Goal: Information Seeking & Learning: Learn about a topic

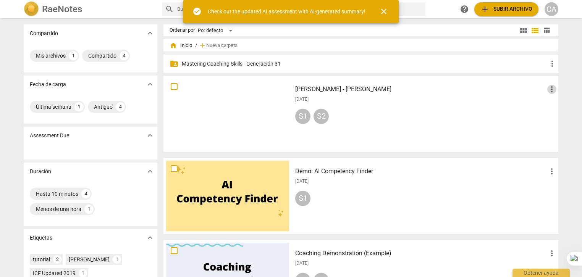
click at [550, 92] on span "more_vert" at bounding box center [551, 89] width 9 height 9
click at [550, 92] on li "Mover" at bounding box center [560, 89] width 29 height 18
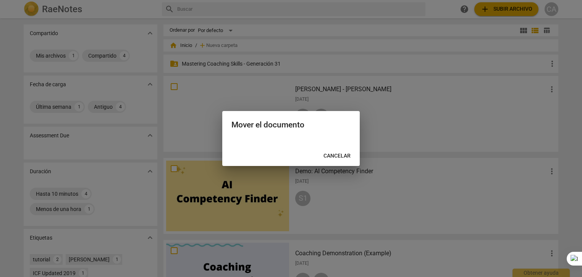
click at [420, 120] on div at bounding box center [291, 138] width 582 height 277
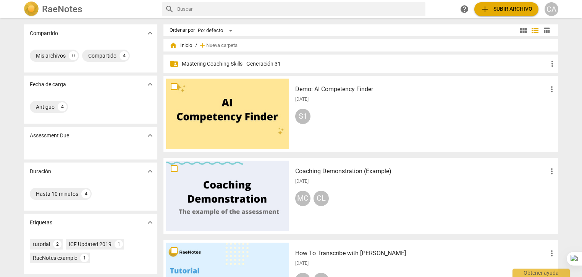
click at [209, 65] on p "Mastering Coaching Skills - Generación 31" at bounding box center [365, 64] width 366 height 8
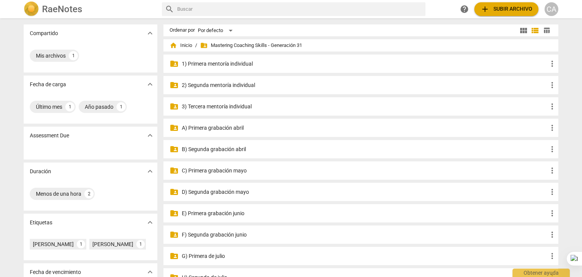
click at [240, 109] on p "3) Tercera mentoría individual" at bounding box center [365, 107] width 366 height 8
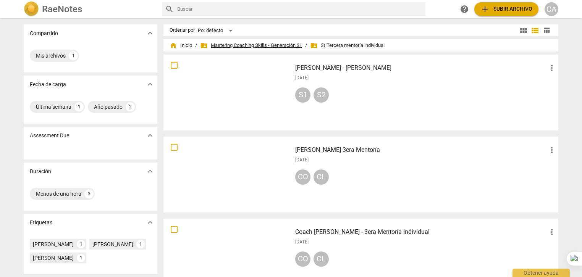
click at [266, 46] on span "folder_shared Mastering Coaching Skills - Generación 31" at bounding box center [251, 46] width 102 height 8
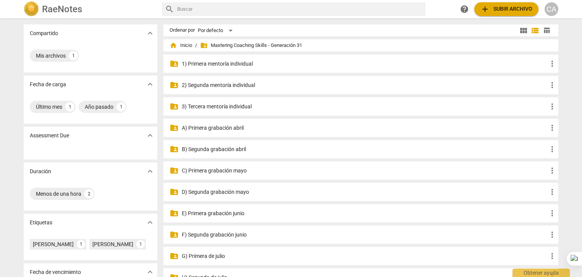
click at [223, 194] on p "D) Segunda grabación mayo" at bounding box center [365, 192] width 366 height 8
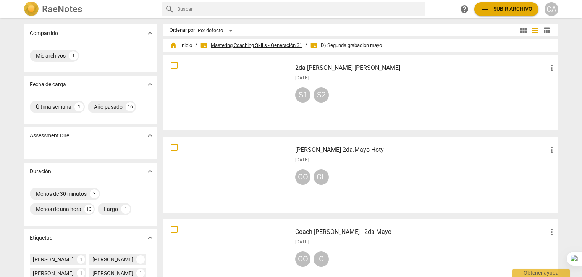
click at [261, 47] on span "folder_shared Mastering Coaching Skills - Generación 31" at bounding box center [251, 46] width 102 height 8
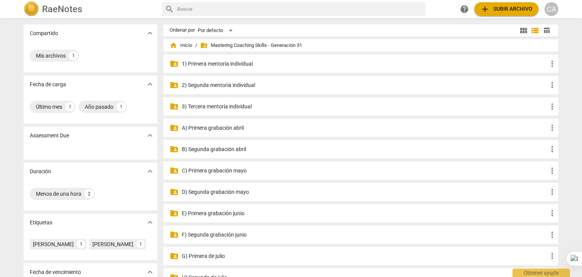
click at [240, 213] on p "E) Primera grabación junio" at bounding box center [365, 214] width 366 height 8
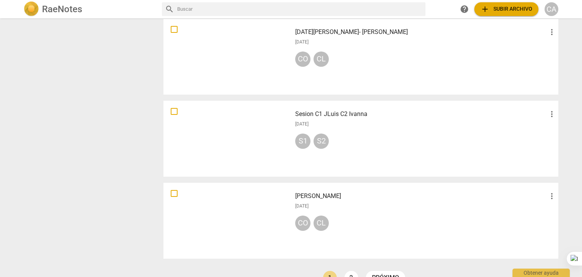
scroll to position [546, 0]
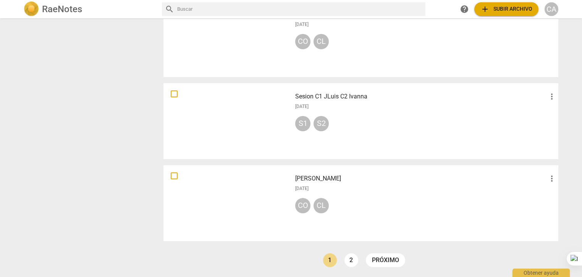
click at [269, 204] on div at bounding box center [227, 203] width 123 height 71
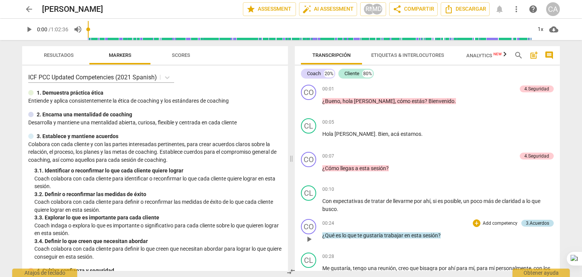
click at [538, 223] on div "3.Acuerdos" at bounding box center [537, 223] width 23 height 7
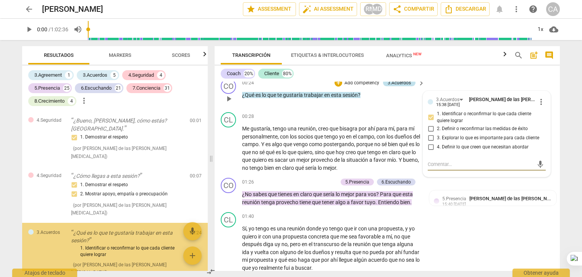
scroll to position [22, 0]
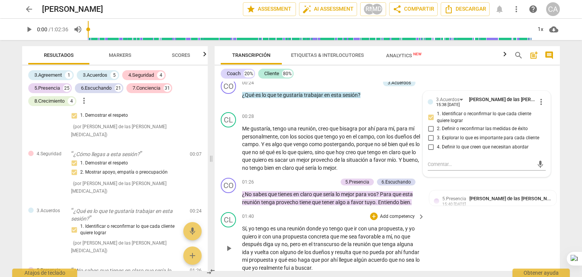
click at [405, 252] on p "Sí , yo tengo es una reunión donde yo tengo que ir con una propuesta , y yo qui…" at bounding box center [331, 248] width 179 height 47
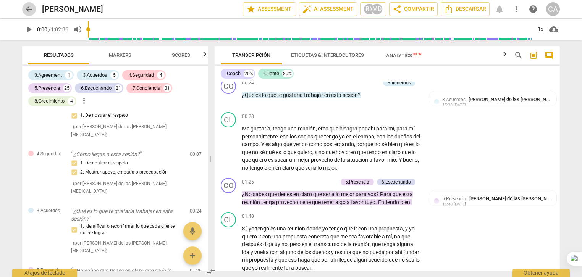
click at [29, 10] on span "arrow_back" at bounding box center [28, 9] width 9 height 9
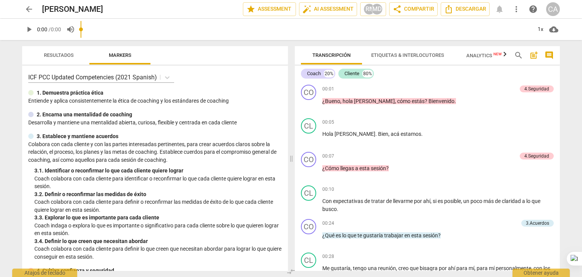
click at [25, 8] on span "arrow_back" at bounding box center [28, 9] width 9 height 9
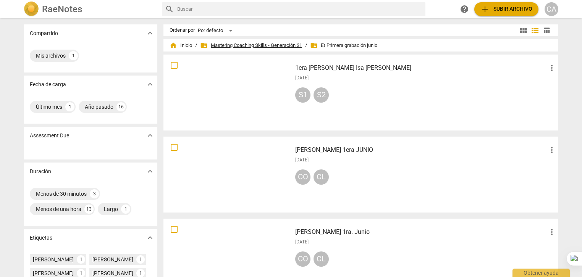
click at [276, 47] on span "folder_shared Mastering Coaching Skills - Generación 31" at bounding box center [251, 46] width 102 height 8
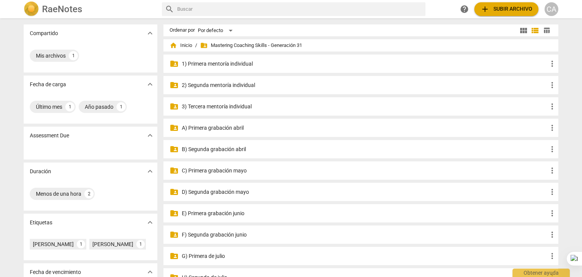
click at [231, 236] on p "F) Segunda grabación junio" at bounding box center [365, 235] width 366 height 8
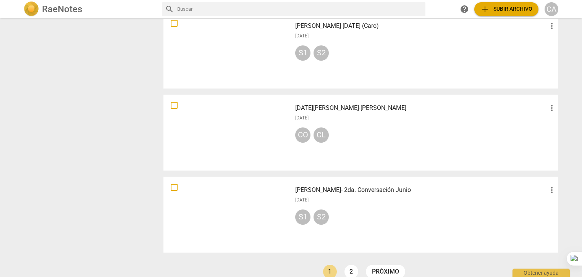
scroll to position [546, 0]
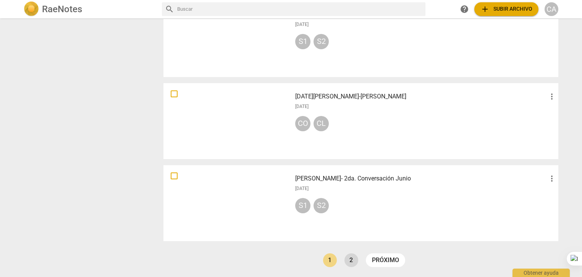
click at [349, 261] on link "2" at bounding box center [351, 260] width 14 height 14
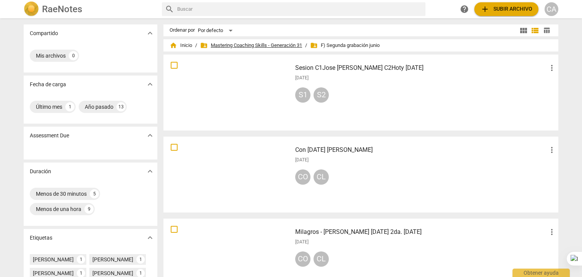
click at [226, 46] on span "folder_shared Mastering Coaching Skills - Generación 31" at bounding box center [251, 46] width 102 height 8
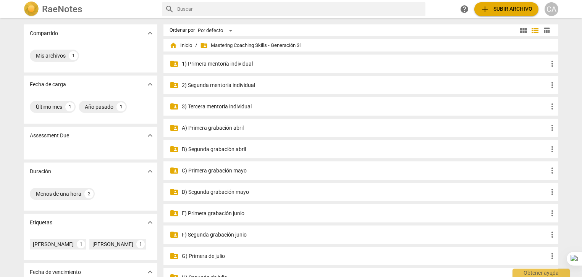
click at [228, 85] on p "2) Segunda mentoría individual" at bounding box center [365, 85] width 366 height 8
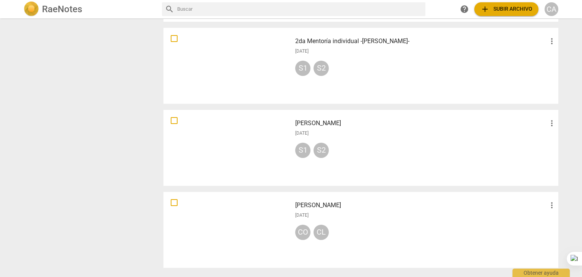
scroll to position [546, 0]
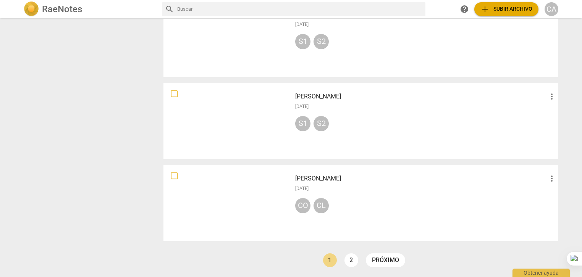
click at [308, 189] on span "[DATE]" at bounding box center [301, 189] width 13 height 6
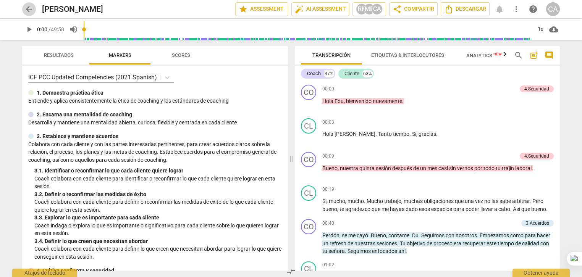
click at [27, 13] on span "arrow_back" at bounding box center [28, 9] width 9 height 9
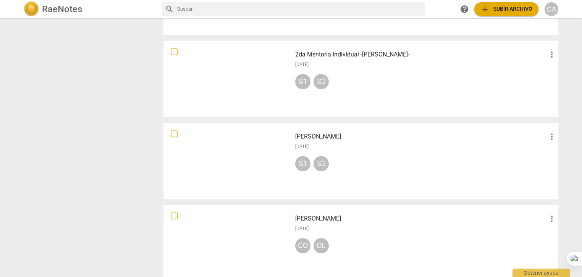
scroll to position [546, 0]
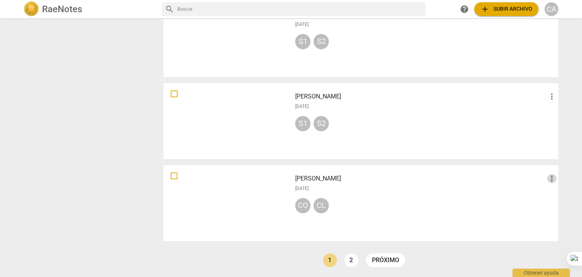
click at [549, 177] on span "more_vert" at bounding box center [551, 178] width 9 height 9
